Goal: Task Accomplishment & Management: Use online tool/utility

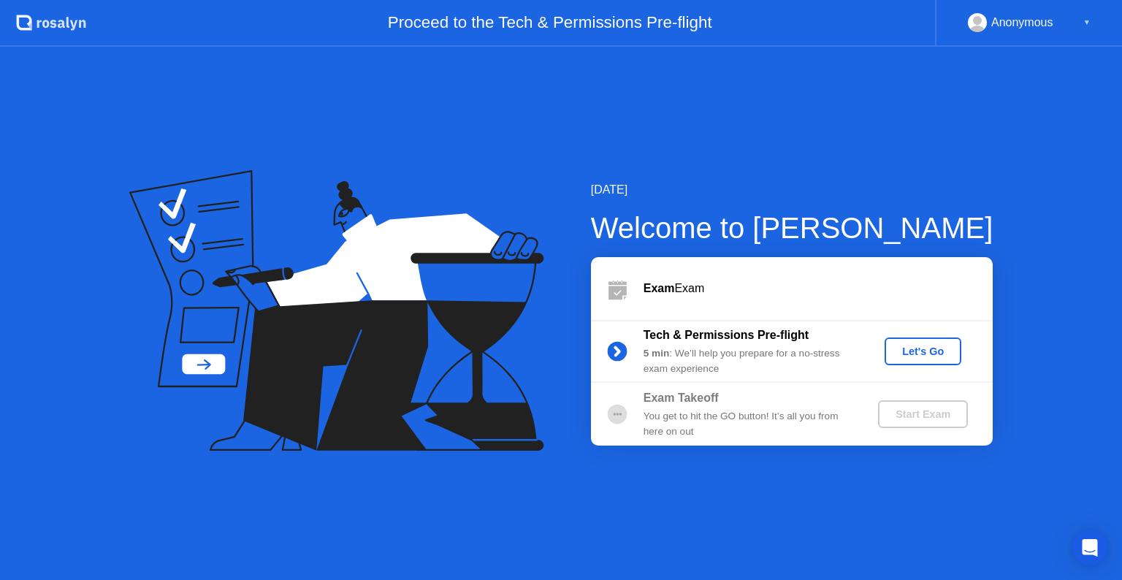
click at [931, 342] on button "Let's Go" at bounding box center [923, 352] width 77 height 28
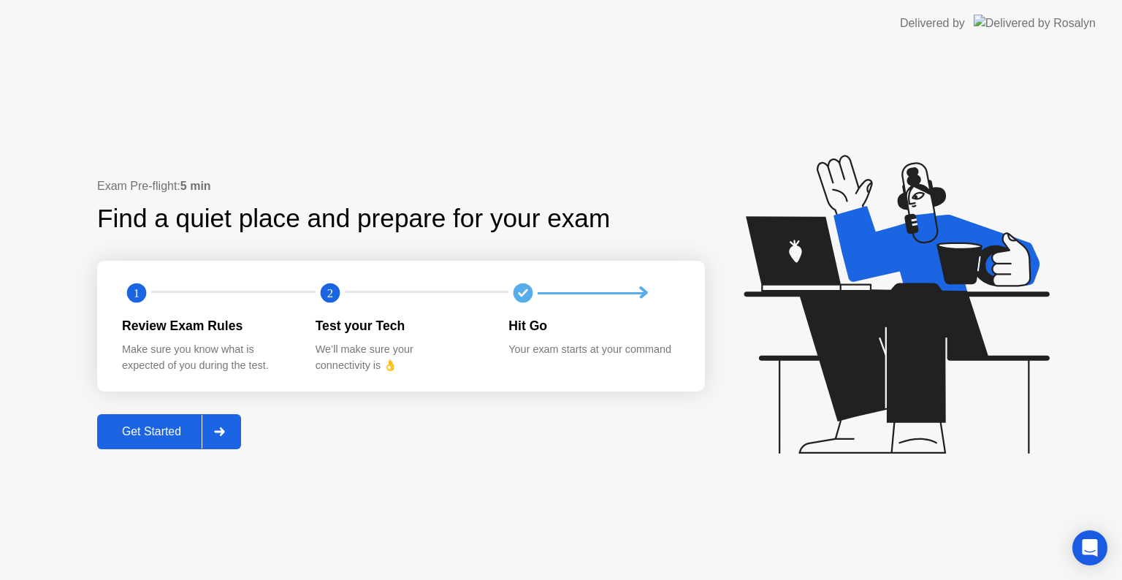
click at [233, 428] on div at bounding box center [219, 432] width 35 height 34
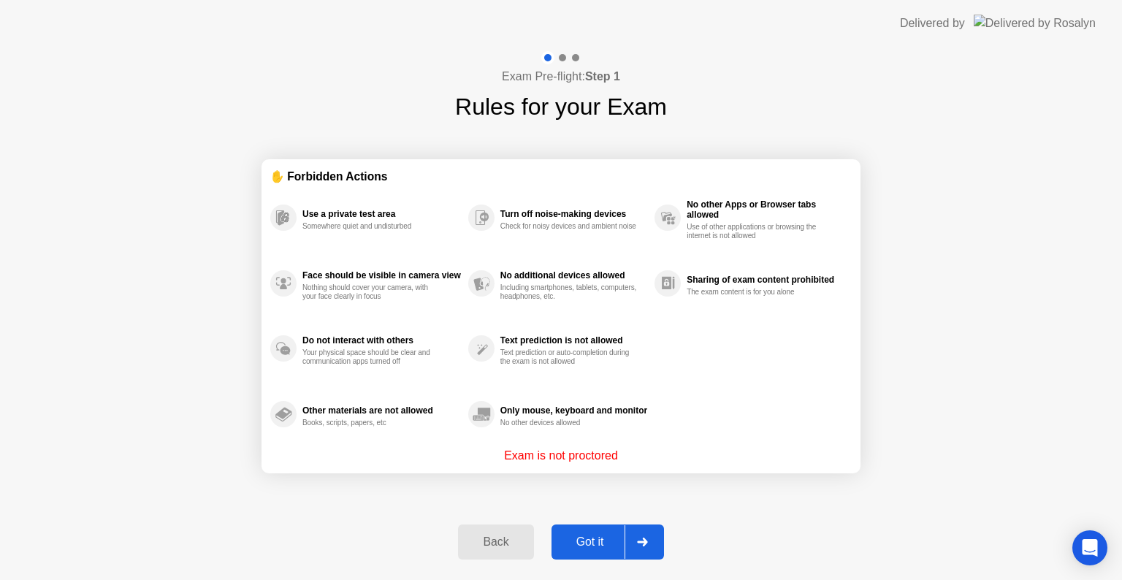
click at [648, 536] on div at bounding box center [642, 542] width 35 height 34
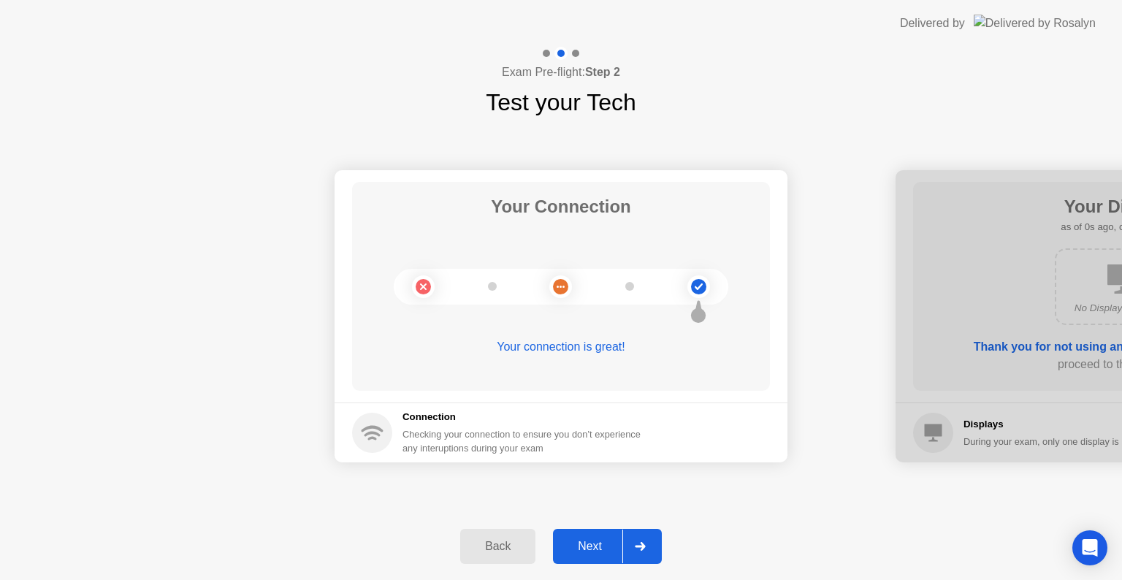
click at [646, 536] on div at bounding box center [640, 547] width 35 height 34
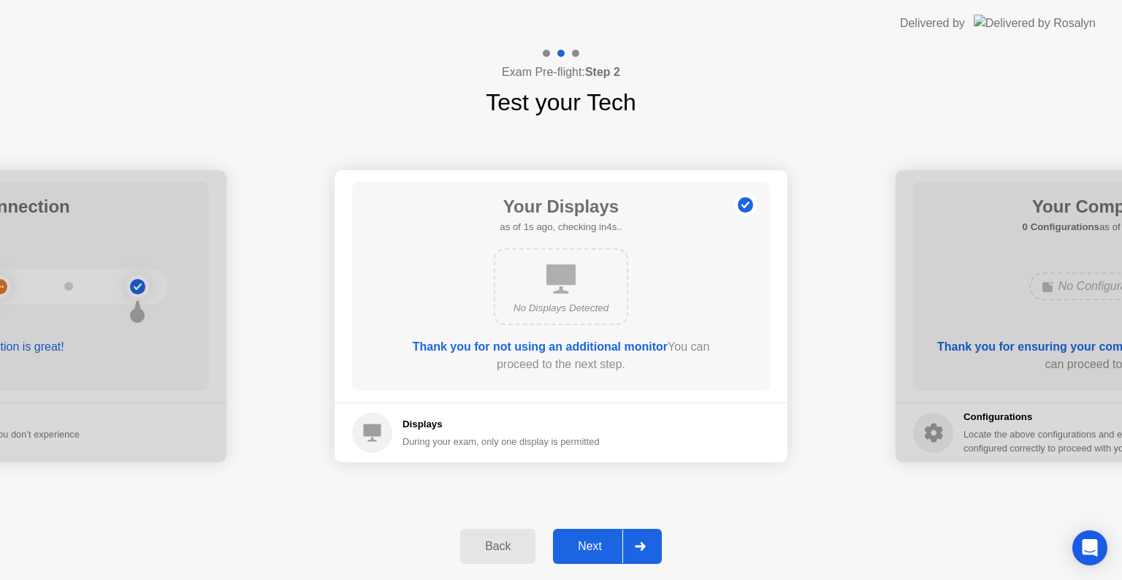
click at [650, 542] on div at bounding box center [640, 547] width 35 height 34
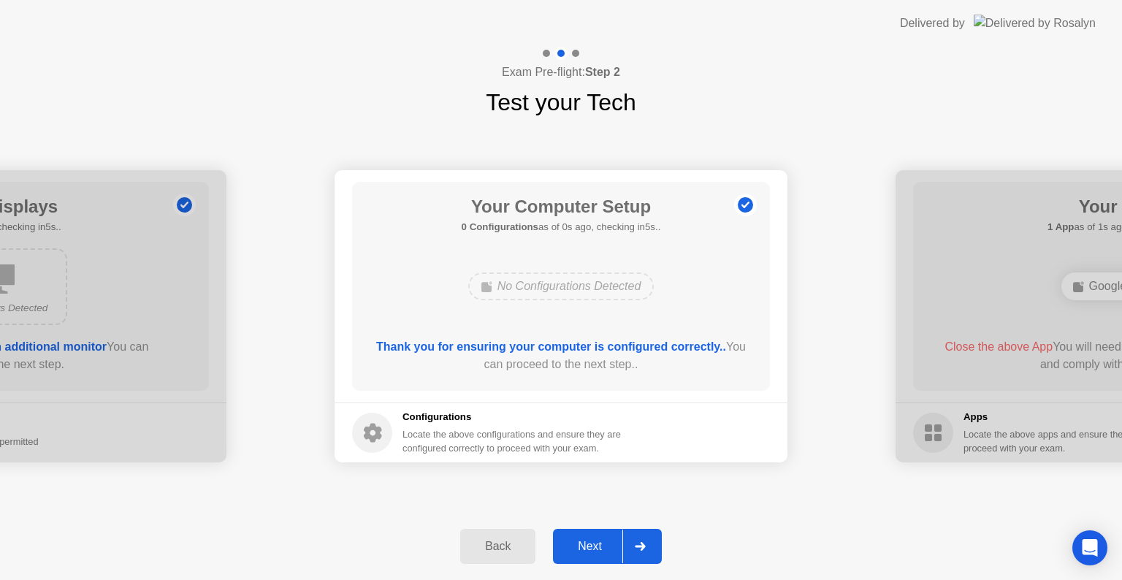
click at [650, 542] on div at bounding box center [640, 547] width 35 height 34
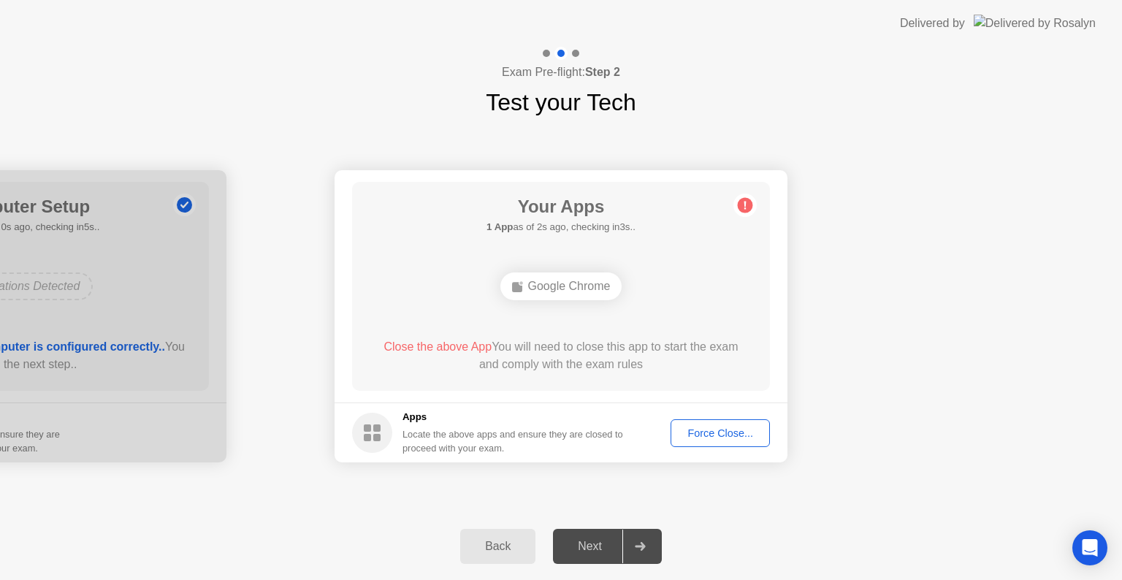
click at [725, 416] on footer "Apps Locate the above apps and ensure they are closed to proceed with your exam…" at bounding box center [561, 433] width 453 height 60
click at [717, 427] on div "Force Close..." at bounding box center [720, 433] width 89 height 12
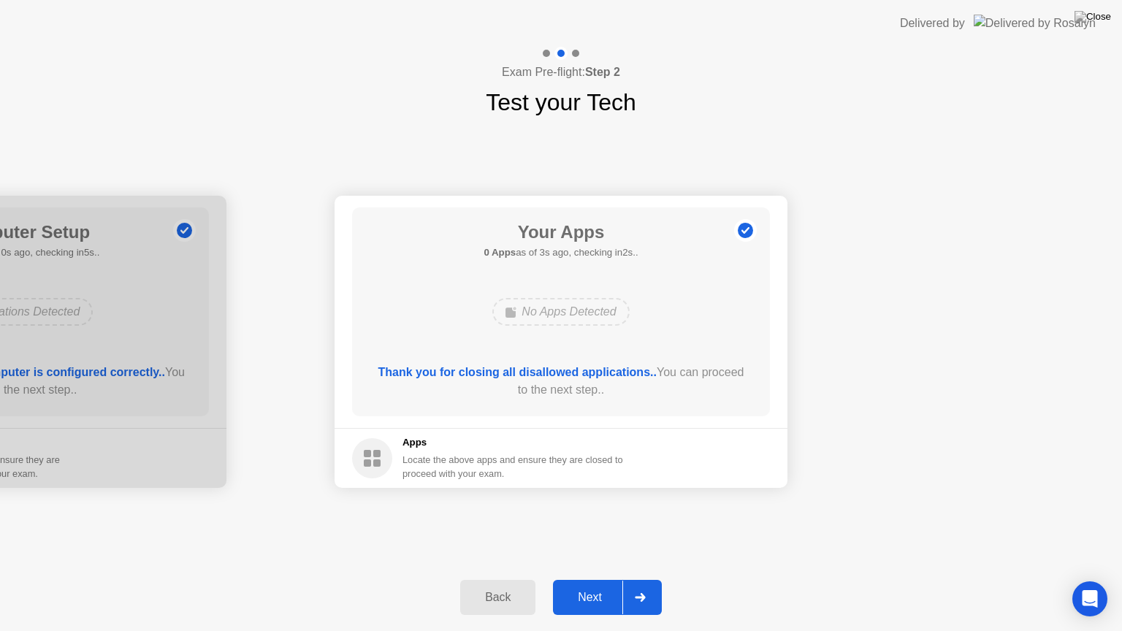
click at [646, 579] on div at bounding box center [640, 598] width 35 height 34
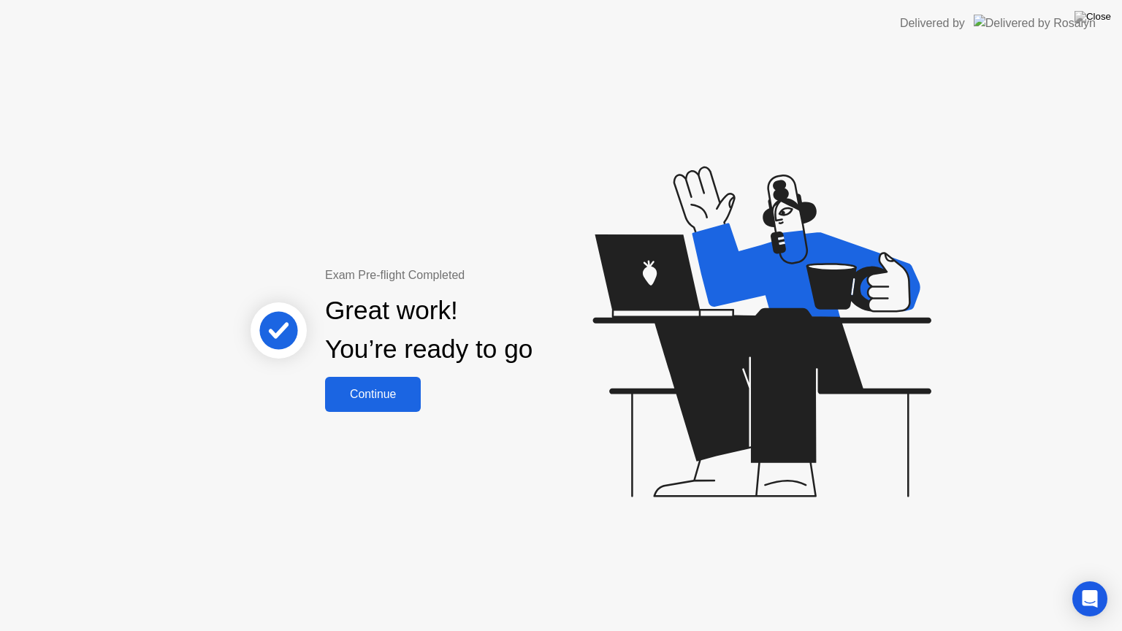
click at [389, 393] on div "Continue" at bounding box center [373, 394] width 87 height 13
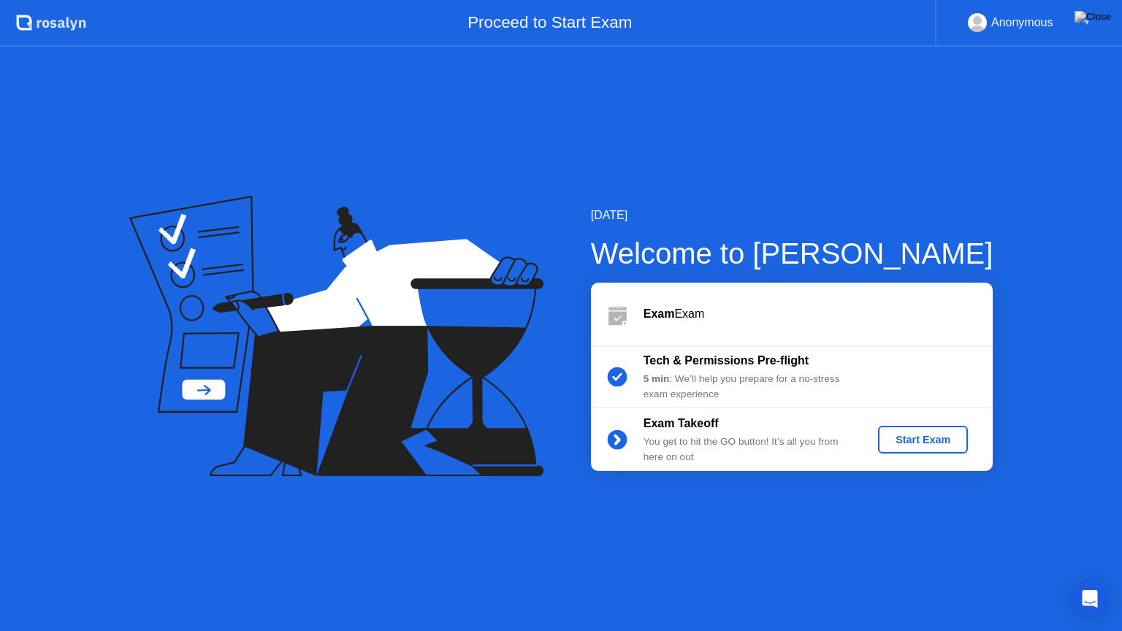
click at [953, 440] on div "Start Exam" at bounding box center [923, 440] width 78 height 12
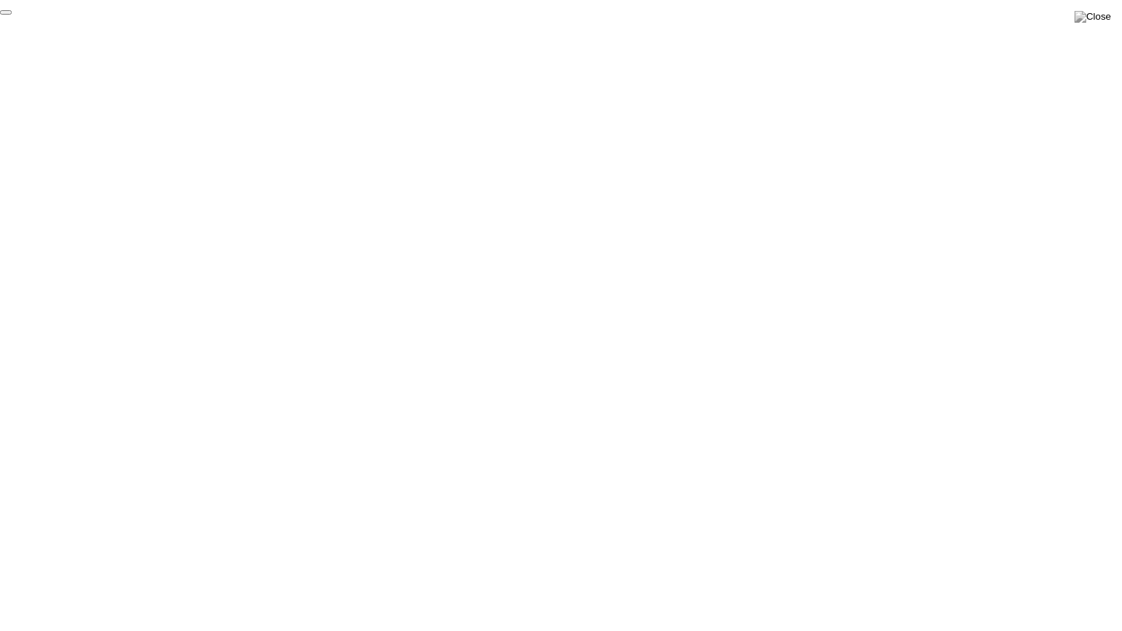
click div "End Proctoring Session"
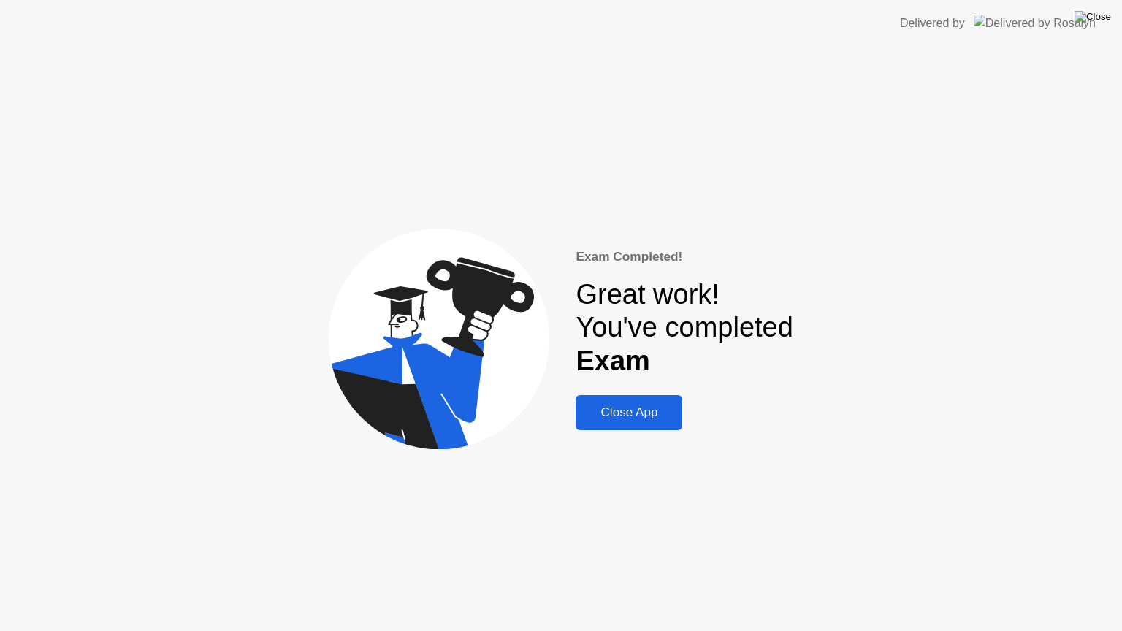
click at [1104, 21] on img at bounding box center [1093, 17] width 37 height 12
